Goal: Task Accomplishment & Management: Manage account settings

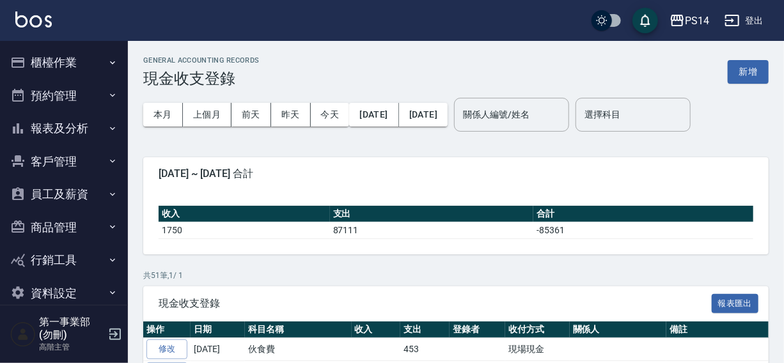
click at [426, 26] on div "PS14 登出" at bounding box center [392, 20] width 784 height 41
click at [758, 23] on button "登出" at bounding box center [744, 21] width 49 height 24
